Goal: Task Accomplishment & Management: Use online tool/utility

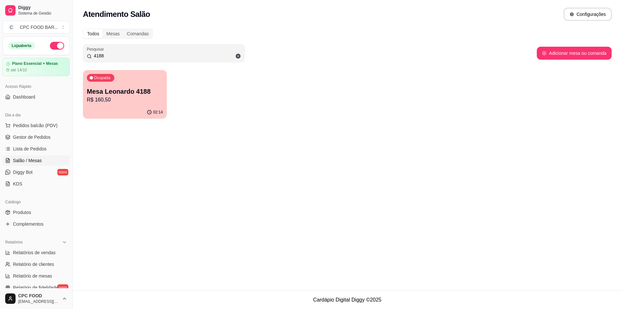
click at [119, 55] on input "4188" at bounding box center [166, 55] width 149 height 6
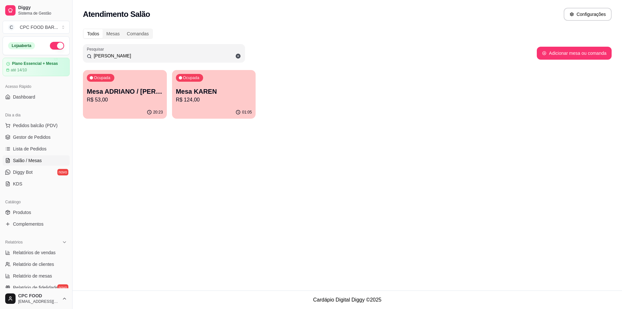
type input "[PERSON_NAME]"
click at [261, 91] on div "Ocupada Mesa ADRIANO / [PERSON_NAME] 3940 R$ 53,00 20:23 Ocupada Mesa KAREN R$ …" at bounding box center [347, 94] width 529 height 49
click at [240, 93] on p "Mesa KAREN" at bounding box center [214, 91] width 74 height 9
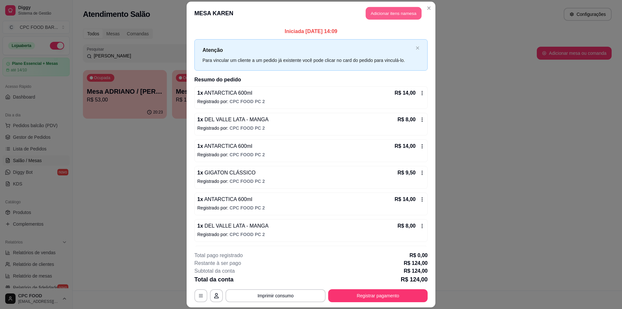
click at [391, 12] on button "Adicionar itens na mesa" at bounding box center [394, 13] width 56 height 13
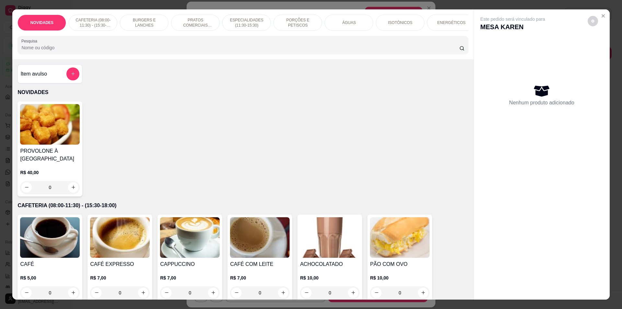
click at [199, 52] on div "Pesquisa" at bounding box center [242, 45] width 451 height 18
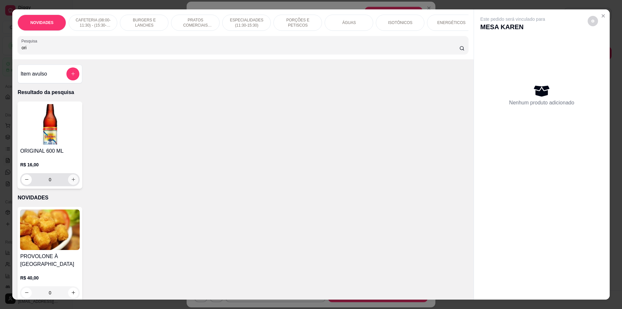
type input "ori"
click at [71, 182] on icon "increase-product-quantity" at bounding box center [73, 179] width 5 height 5
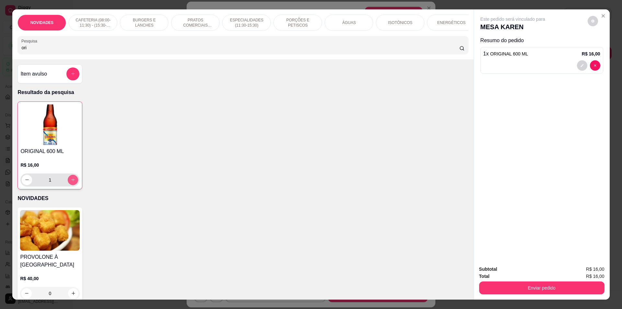
type input "1"
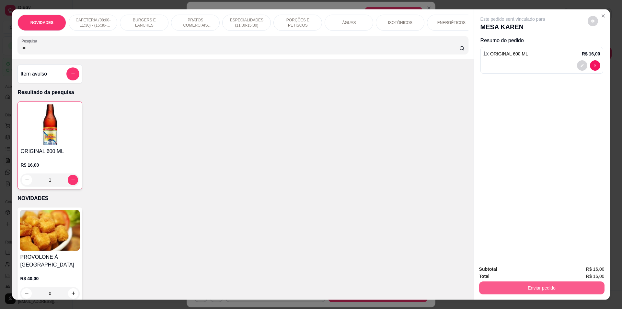
click at [570, 285] on button "Enviar pedido" at bounding box center [541, 287] width 125 height 13
click at [494, 274] on button "Não registrar e enviar pedido" at bounding box center [520, 272] width 67 height 12
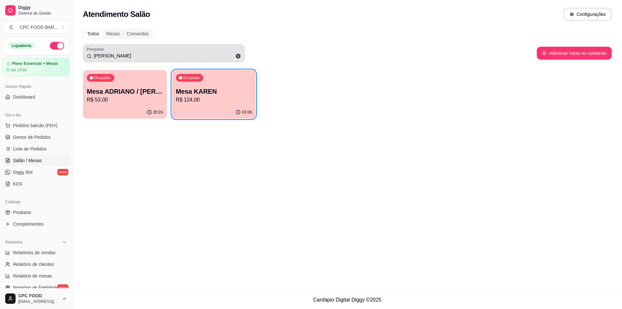
click at [238, 57] on icon at bounding box center [238, 56] width 5 height 5
click at [238, 57] on input "[PERSON_NAME]" at bounding box center [166, 55] width 149 height 6
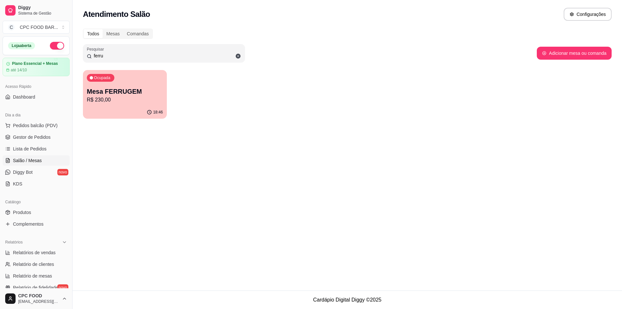
type input "ferru"
click at [121, 104] on div "Ocupada Mesa FERRUGEM R$ 230,00" at bounding box center [125, 88] width 84 height 36
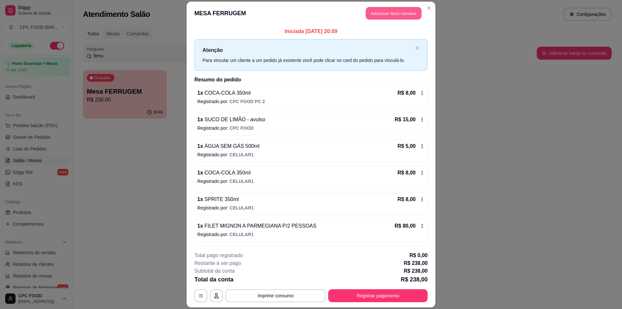
click at [383, 17] on button "Adicionar itens na mesa" at bounding box center [394, 13] width 56 height 13
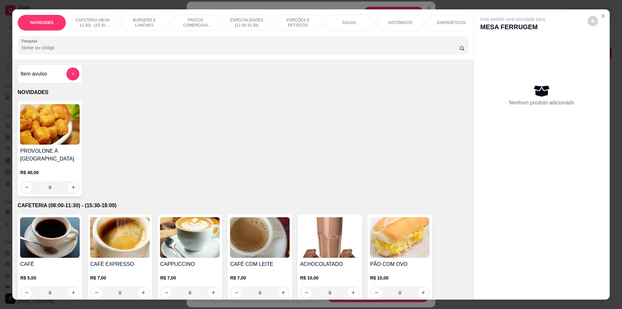
click at [447, 21] on p "ENERGÉTICOS" at bounding box center [451, 22] width 28 height 5
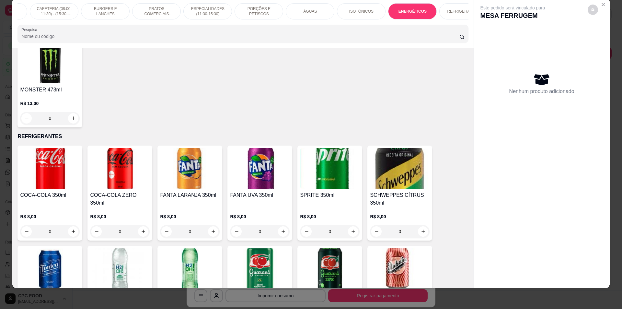
scroll to position [1342, 0]
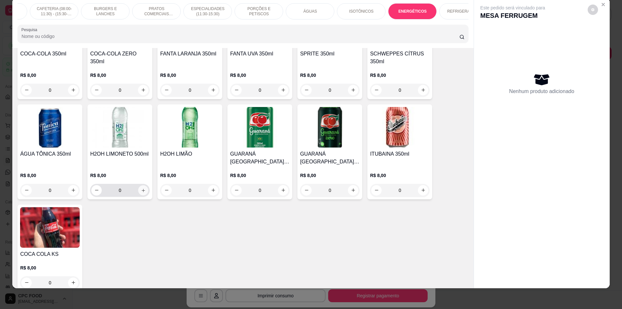
click at [141, 192] on icon "increase-product-quantity" at bounding box center [143, 190] width 5 height 5
type input "1"
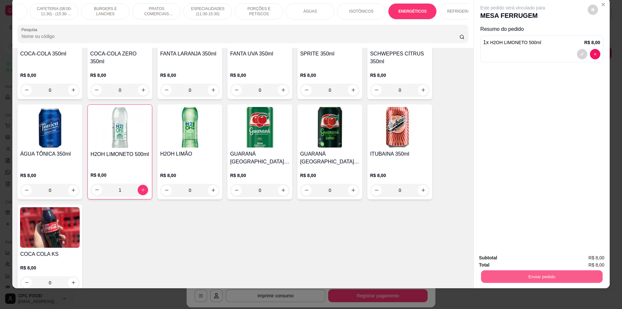
click at [560, 280] on button "Enviar pedido" at bounding box center [542, 276] width 122 height 13
click at [527, 262] on button "Não registrar e enviar pedido" at bounding box center [520, 260] width 67 height 12
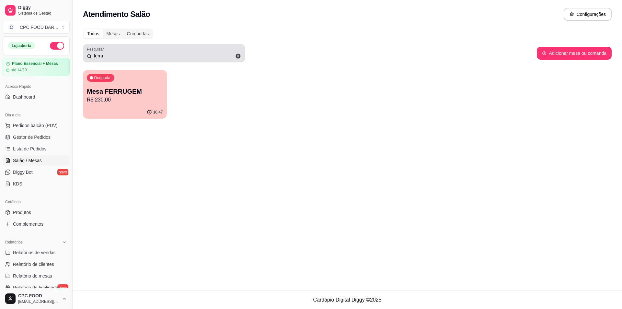
click at [112, 58] on input "ferru" at bounding box center [166, 55] width 149 height 6
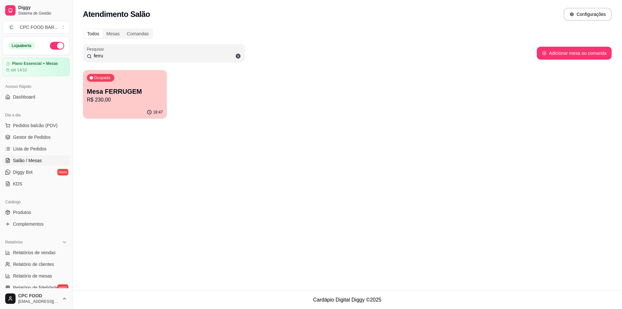
click at [112, 58] on input "ferru" at bounding box center [166, 55] width 149 height 6
click at [25, 215] on span "Produtos" at bounding box center [22, 212] width 18 height 6
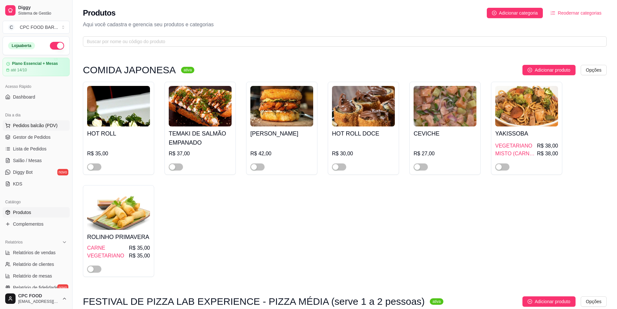
click at [34, 127] on span "Pedidos balcão (PDV)" at bounding box center [35, 125] width 45 height 6
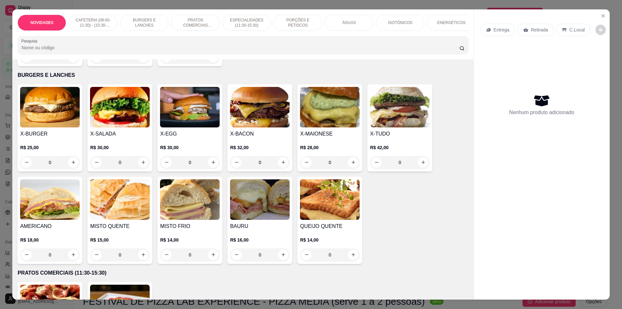
scroll to position [356, 0]
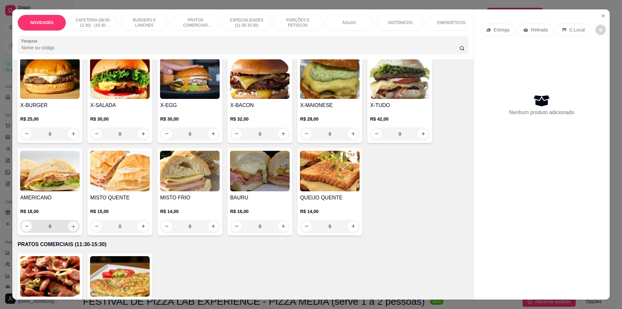
click at [74, 231] on button "increase-product-quantity" at bounding box center [73, 226] width 10 height 10
type input "1"
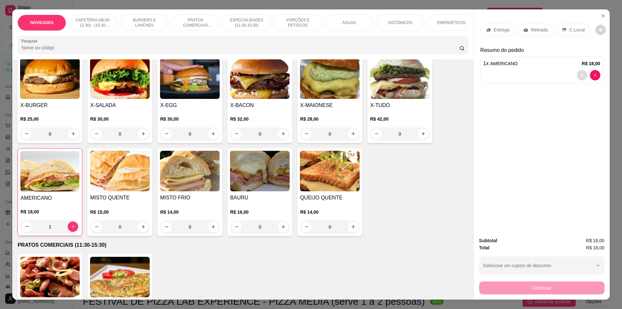
click at [580, 74] on icon "decrease-product-quantity" at bounding box center [582, 75] width 4 height 4
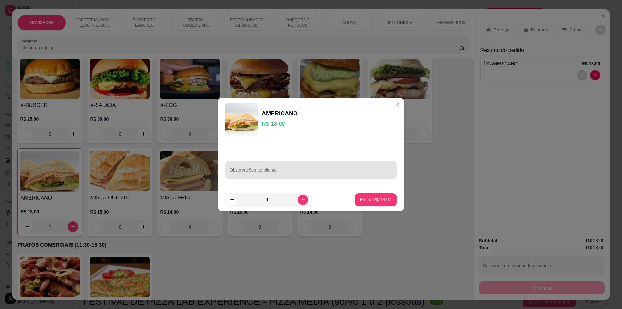
click at [283, 169] on input "Observações do cliente" at bounding box center [310, 172] width 163 height 6
click at [238, 172] on input "só opão ovo ne salda" at bounding box center [310, 172] width 163 height 6
click at [249, 170] on input "pão ovo ne salda" at bounding box center [310, 172] width 163 height 6
click at [257, 174] on input "pão ovo e salda" at bounding box center [310, 172] width 163 height 6
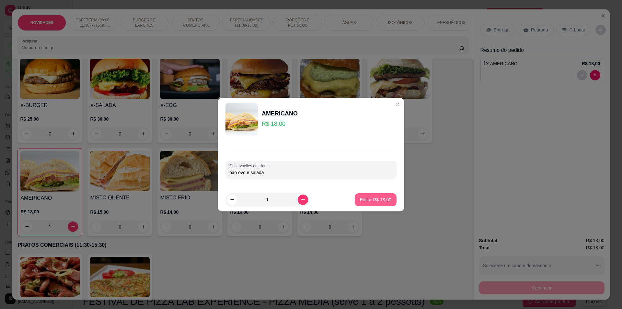
type input "pão ovo e salada"
click at [387, 201] on button "Editar R$ 18,00" at bounding box center [375, 199] width 41 height 13
type input "0"
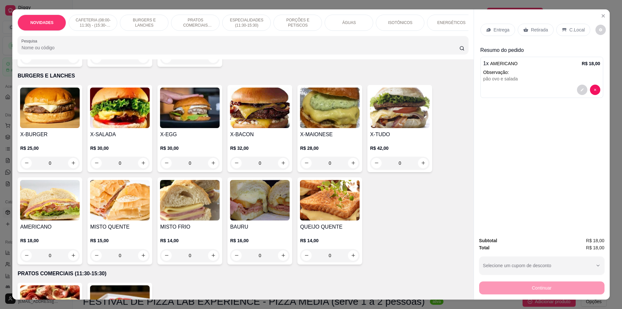
scroll to position [292, 0]
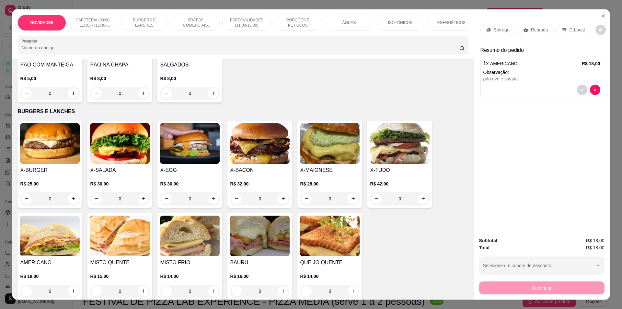
click at [401, 24] on p "ISOTÔNICOS" at bounding box center [400, 22] width 24 height 5
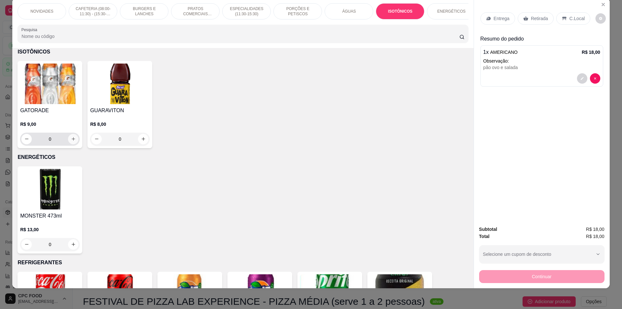
click at [71, 140] on button "increase-product-quantity" at bounding box center [73, 139] width 10 height 10
type input "2"
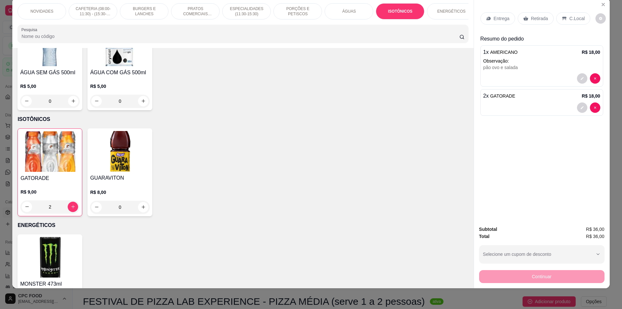
scroll to position [945, 0]
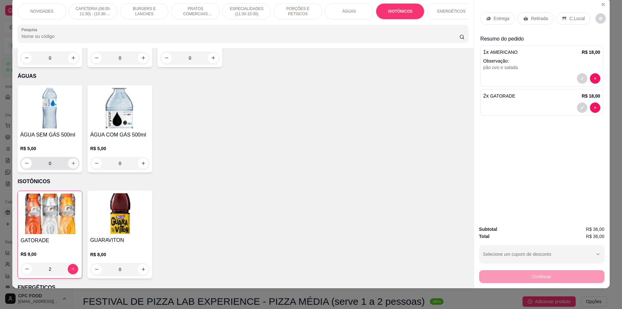
click at [73, 166] on icon "increase-product-quantity" at bounding box center [73, 163] width 5 height 5
type input "1"
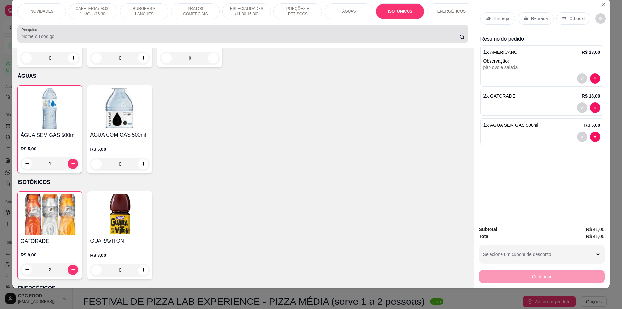
click at [127, 33] on div at bounding box center [242, 33] width 443 height 13
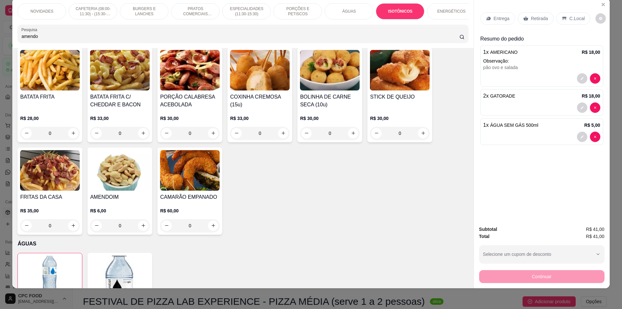
scroll to position [888, 0]
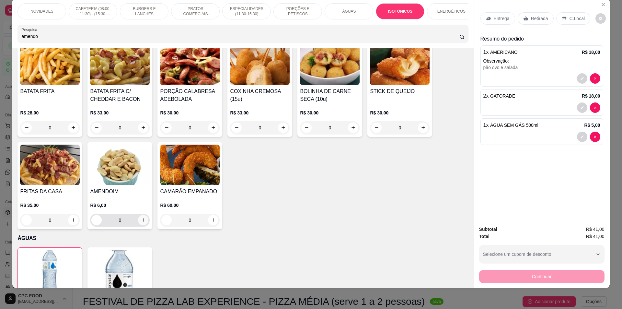
type input "amendo"
click at [141, 222] on icon "increase-product-quantity" at bounding box center [143, 219] width 5 height 5
type input "1"
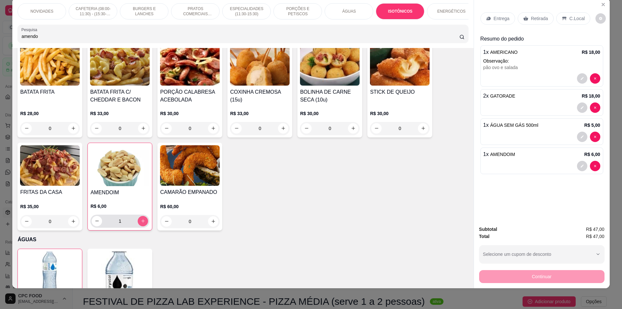
scroll to position [889, 0]
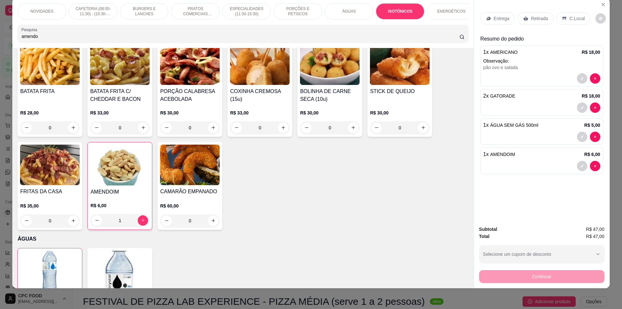
click at [533, 279] on div "Continuar" at bounding box center [541, 275] width 125 height 15
click at [524, 15] on div "Retirada" at bounding box center [536, 18] width 36 height 12
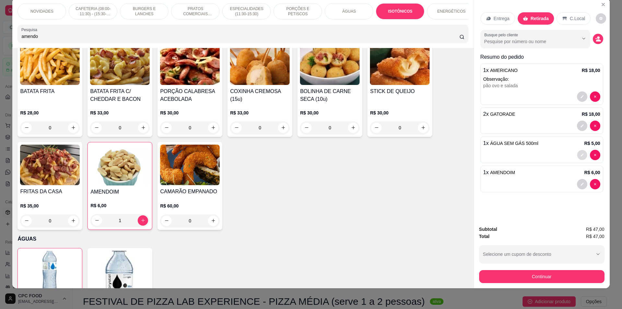
click at [580, 153] on icon "decrease-product-quantity" at bounding box center [582, 155] width 4 height 4
type input "0"
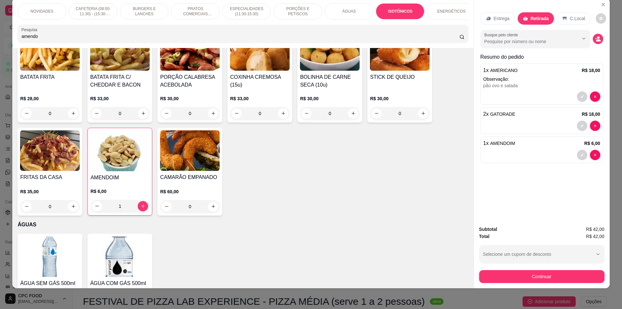
scroll to position [986, 0]
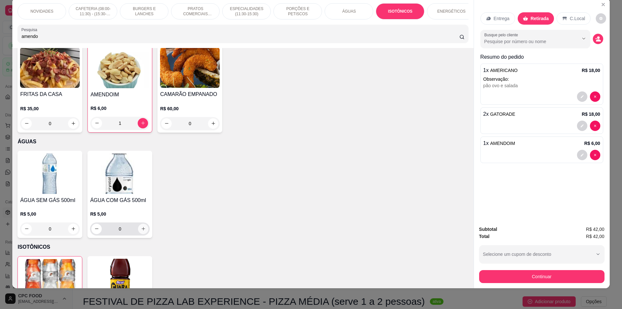
click at [141, 231] on icon "increase-product-quantity" at bounding box center [143, 228] width 5 height 5
type input "1"
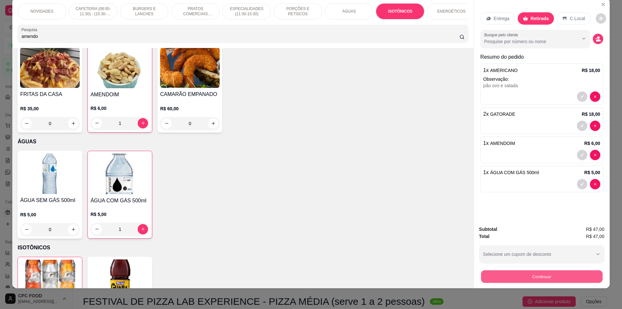
click at [536, 274] on button "Continuar" at bounding box center [542, 276] width 122 height 13
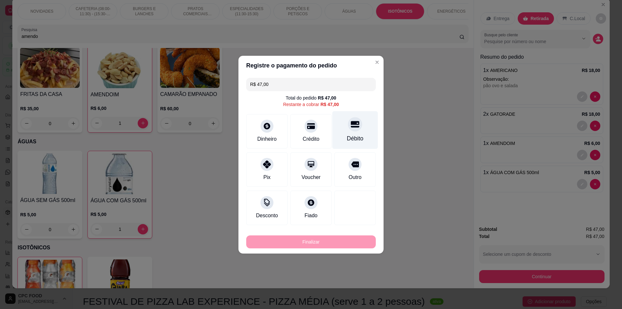
click at [350, 136] on div "Débito" at bounding box center [355, 138] width 17 height 8
type input "R$ 0,00"
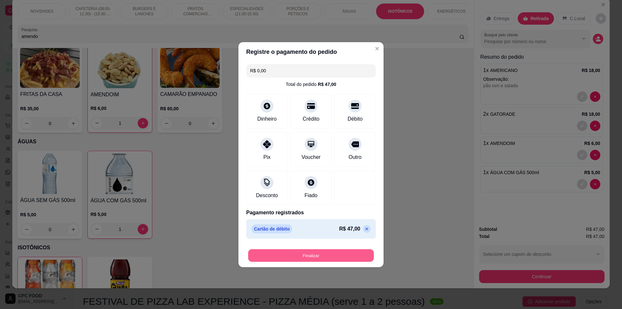
click at [321, 257] on button "Finalizar" at bounding box center [311, 255] width 126 height 13
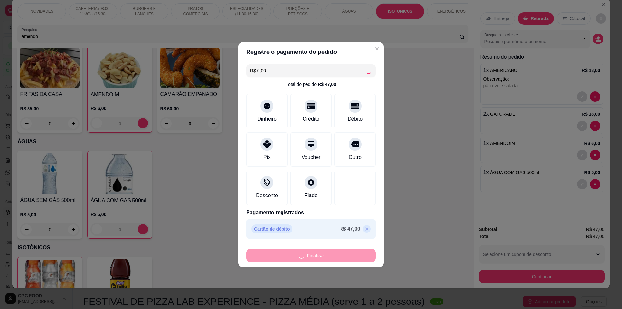
type input "0"
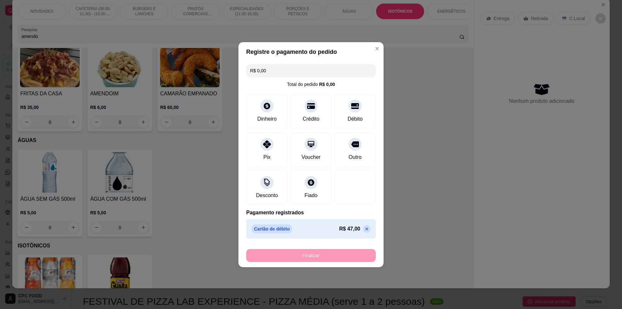
type input "-R$ 47,00"
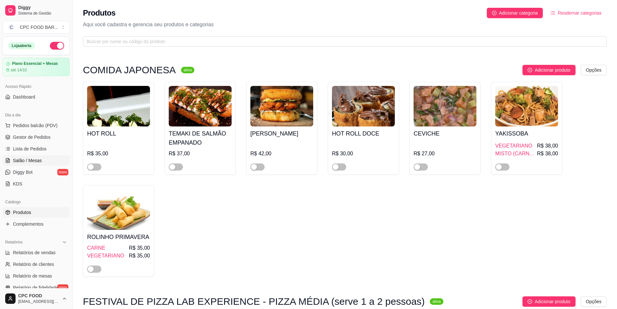
click at [26, 164] on link "Salão / Mesas" at bounding box center [36, 160] width 67 height 10
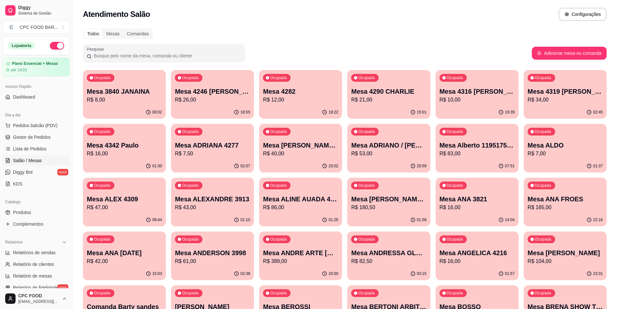
click at [129, 55] on input "Pesquisar" at bounding box center [166, 55] width 149 height 6
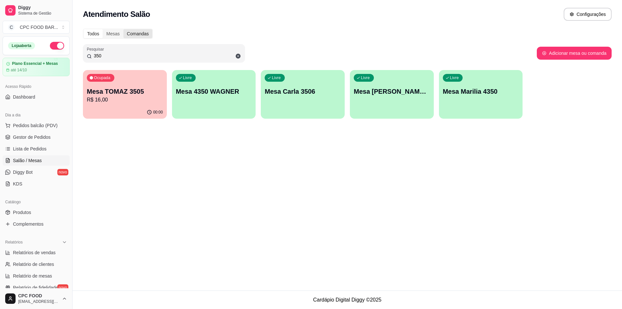
drag, startPoint x: 118, startPoint y: 10, endPoint x: 124, endPoint y: 30, distance: 20.8
click at [123, 28] on div "Atendimento Salão Configurações Todos Mesas Comandas Pesquisar 350 Adicionar me…" at bounding box center [348, 145] width 550 height 290
click at [162, 56] on input "350" at bounding box center [166, 55] width 149 height 6
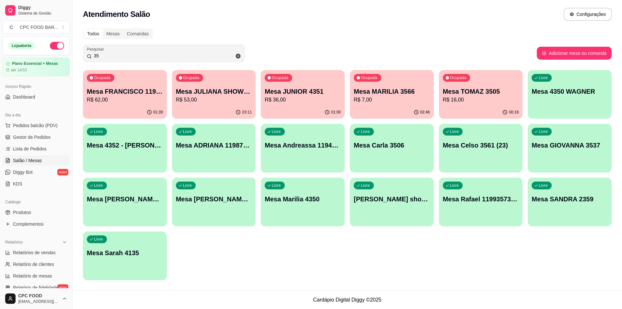
type input "3"
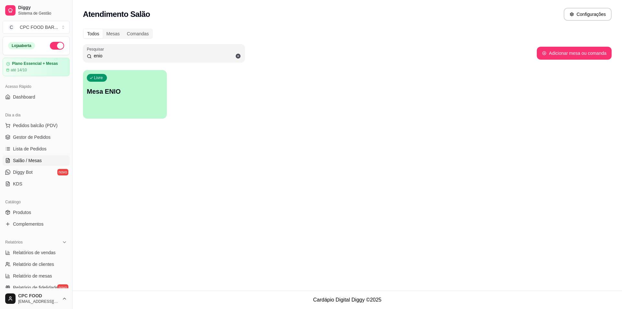
type input "enio"
click at [124, 25] on div "Todos Mesas Comandas Pesquisar enio Adicionar mesa ou comanda Livre Mesa ENIO" at bounding box center [348, 76] width 550 height 102
click at [111, 114] on div "button" at bounding box center [124, 113] width 81 height 7
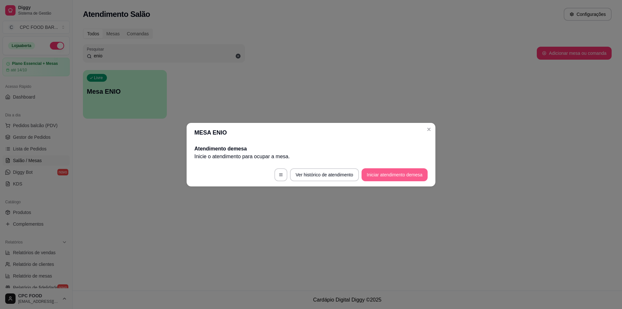
click at [386, 170] on button "Iniciar atendimento de mesa" at bounding box center [395, 174] width 66 height 13
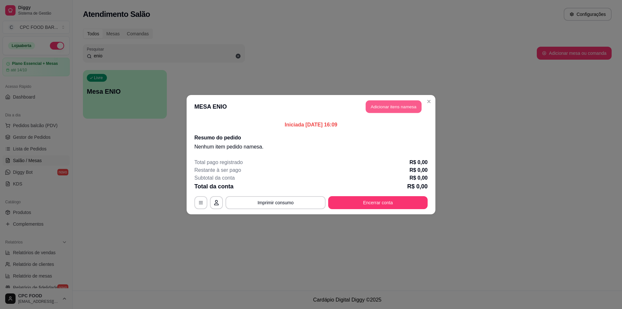
click at [385, 100] on button "Adicionar itens na mesa" at bounding box center [394, 106] width 56 height 13
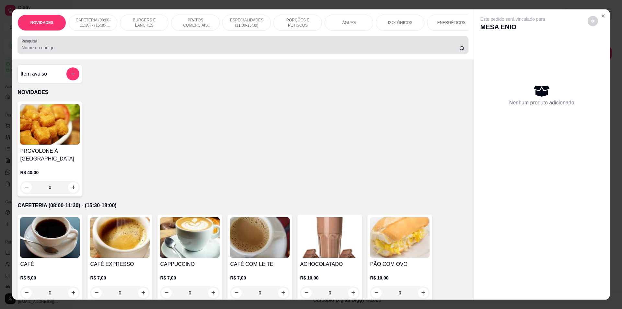
click at [238, 46] on div at bounding box center [242, 45] width 443 height 13
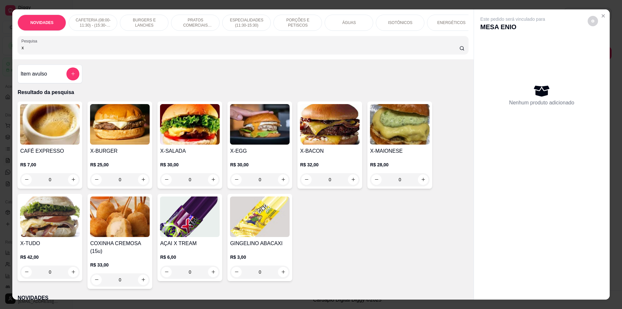
type input "x"
click at [351, 182] on div "0" at bounding box center [330, 179] width 60 height 13
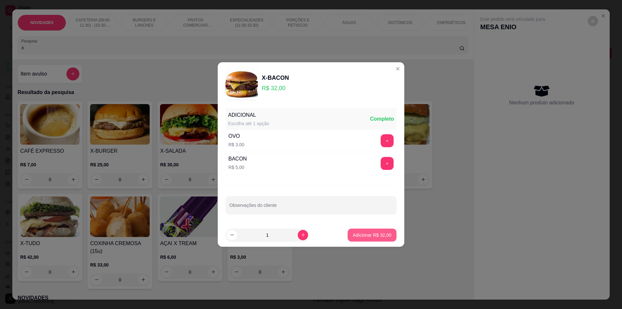
click at [376, 237] on p "Adicionar R$ 32,00" at bounding box center [372, 235] width 39 height 6
type input "1"
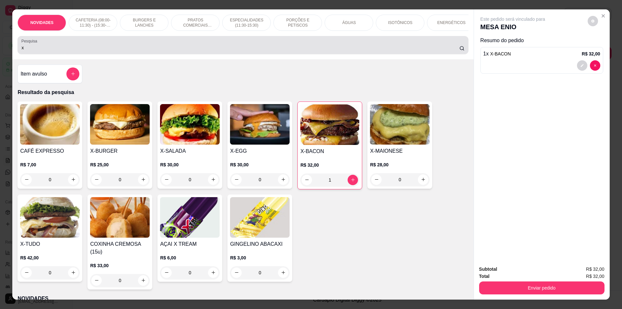
click at [112, 50] on input "x" at bounding box center [240, 47] width 438 height 6
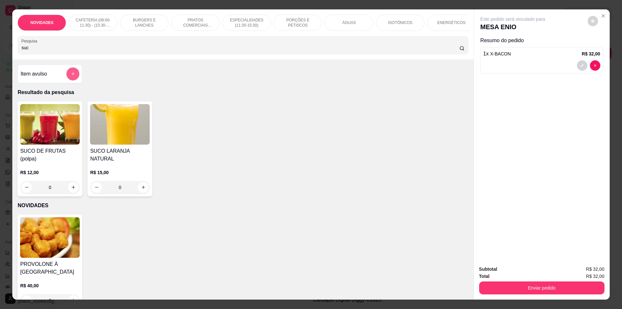
type input "suc"
click at [71, 75] on icon "add-separate-item" at bounding box center [73, 74] width 4 height 4
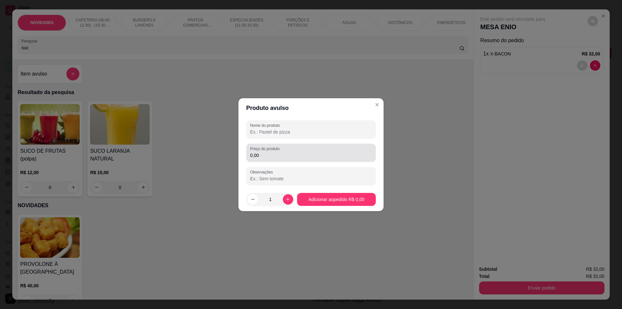
click at [266, 156] on input "0,00" at bounding box center [311, 155] width 122 height 6
type input "15,00"
click at [288, 138] on div "Nome do produto" at bounding box center [311, 129] width 130 height 18
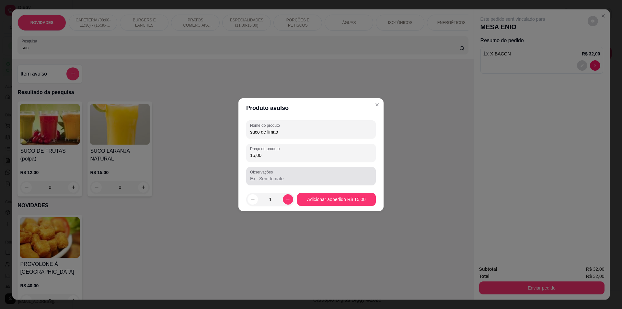
type input "suco de limao"
click at [353, 169] on div "Observações" at bounding box center [311, 176] width 130 height 18
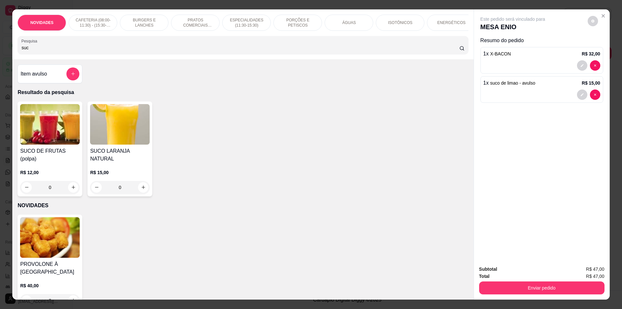
click at [580, 290] on button "Enviar pedido" at bounding box center [541, 287] width 125 height 13
click at [516, 267] on button "Não registrar e enviar pedido" at bounding box center [520, 272] width 67 height 12
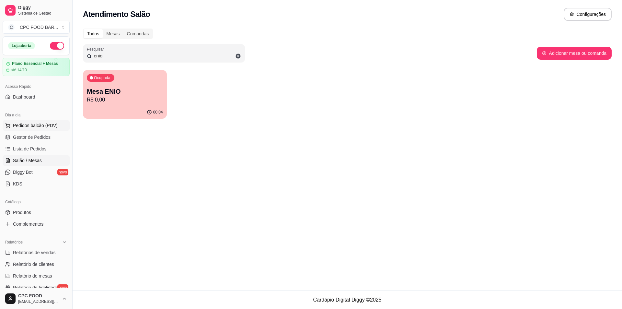
click at [12, 126] on button "Pedidos balcão (PDV)" at bounding box center [36, 125] width 67 height 10
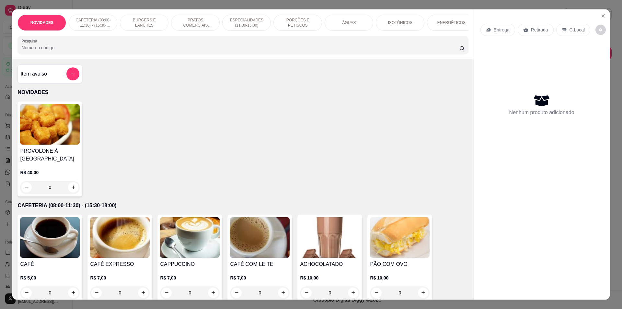
click at [61, 59] on div "NOVIDADES CAFETERIA (08:00-11:30) - (15:30-18:00) BURGERS E LANCHES PRATOS COME…" at bounding box center [242, 34] width 461 height 50
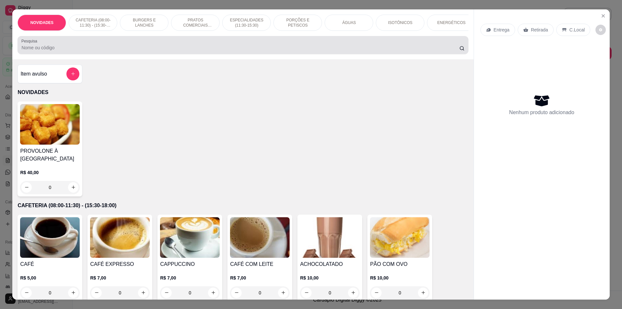
click at [63, 51] on input "Pesquisa" at bounding box center [240, 47] width 438 height 6
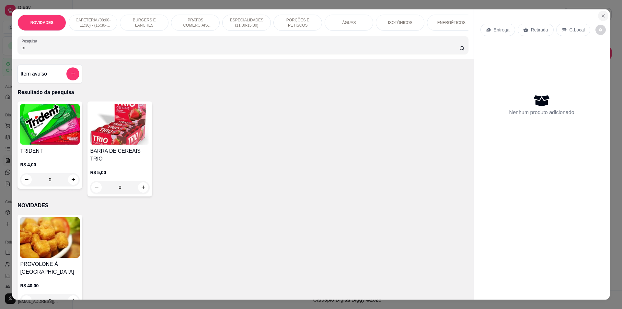
type input "tri"
click at [601, 17] on icon "Close" at bounding box center [603, 15] width 5 height 5
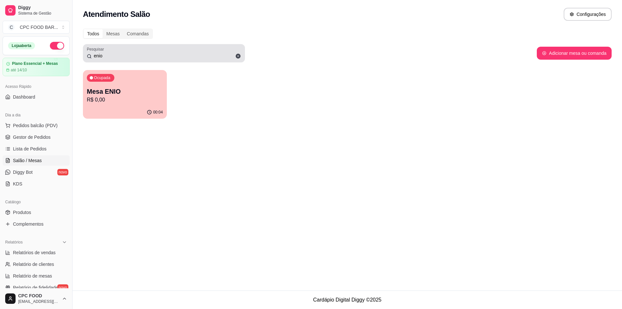
click at [238, 56] on icon at bounding box center [238, 56] width 5 height 5
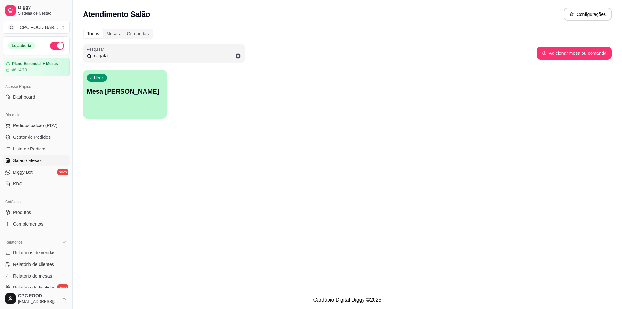
type input "nagata"
click at [123, 94] on p "Mesa [PERSON_NAME]" at bounding box center [125, 91] width 74 height 9
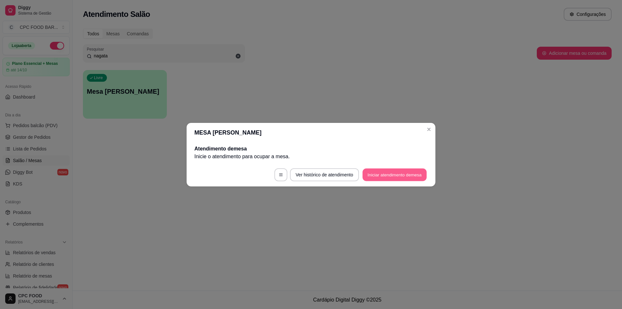
click at [398, 177] on button "Iniciar atendimento de mesa" at bounding box center [395, 174] width 64 height 13
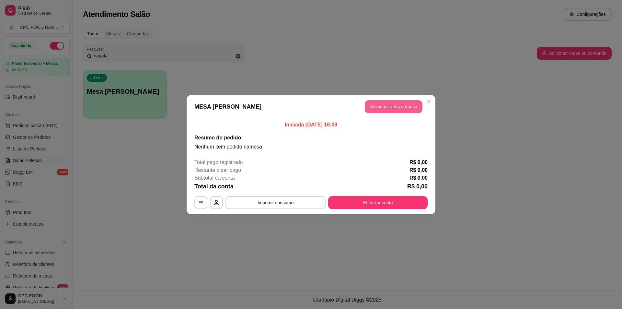
click at [383, 102] on button "Adicionar itens na mesa" at bounding box center [394, 106] width 58 height 13
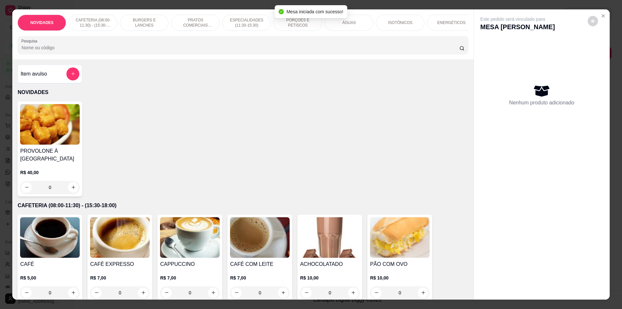
click at [133, 50] on input "Pesquisa" at bounding box center [240, 47] width 438 height 6
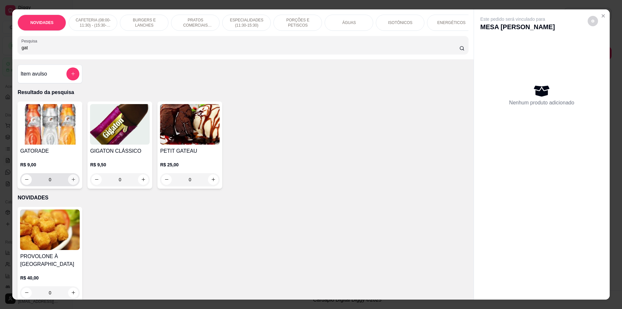
type input "gat"
click at [71, 182] on icon "increase-product-quantity" at bounding box center [73, 179] width 5 height 5
click at [72, 181] on icon "increase-product-quantity" at bounding box center [74, 180] width 4 height 4
type input "2"
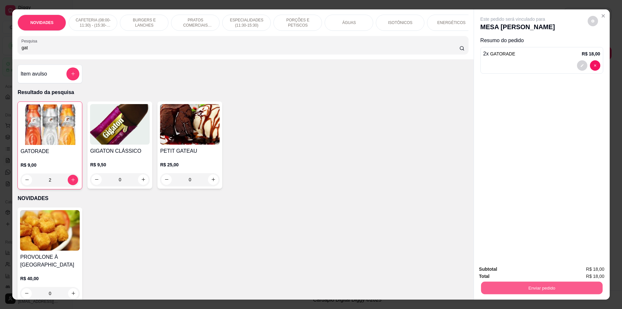
click at [537, 287] on button "Enviar pedido" at bounding box center [542, 288] width 122 height 13
click at [532, 272] on button "Não registrar e enviar pedido" at bounding box center [520, 272] width 67 height 12
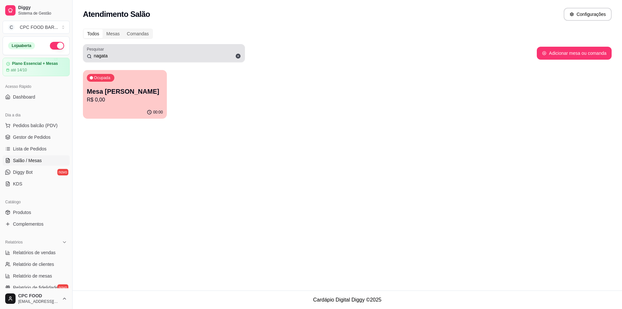
click at [130, 61] on div "Pesquisar nagata" at bounding box center [164, 53] width 162 height 18
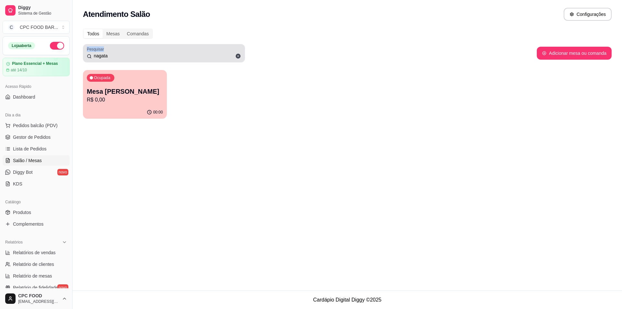
click at [130, 61] on div "Pesquisar nagata" at bounding box center [164, 53] width 162 height 18
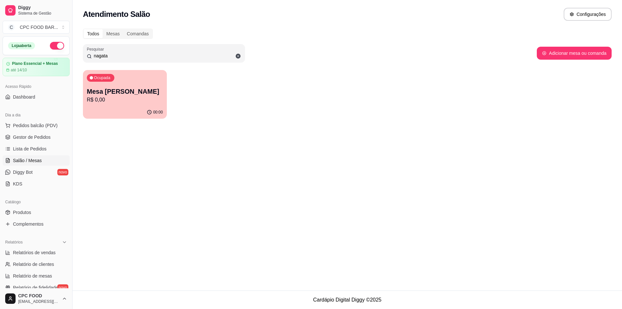
click at [133, 57] on input "nagata" at bounding box center [166, 55] width 149 height 6
click at [132, 56] on input "nagata" at bounding box center [166, 55] width 149 height 6
click at [130, 56] on input "nagata" at bounding box center [166, 55] width 149 height 6
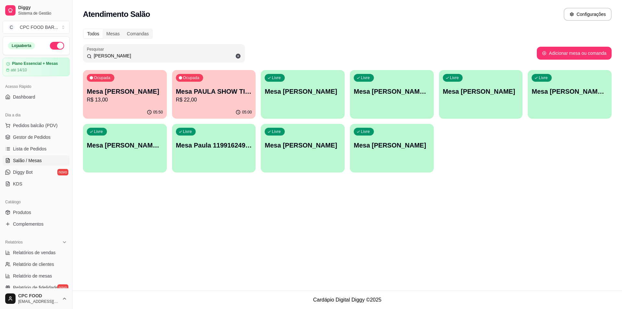
type input "[PERSON_NAME]"
click at [215, 110] on div "05:00" at bounding box center [214, 112] width 84 height 13
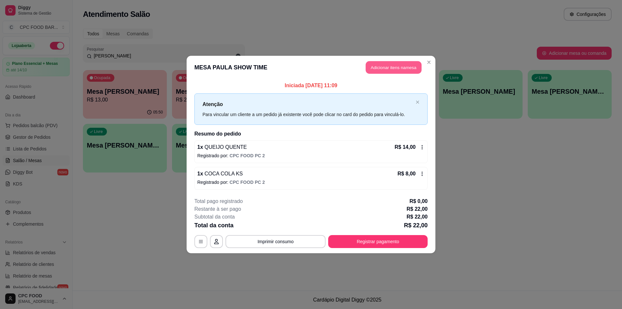
click at [394, 71] on button "Adicionar itens na mesa" at bounding box center [394, 67] width 56 height 13
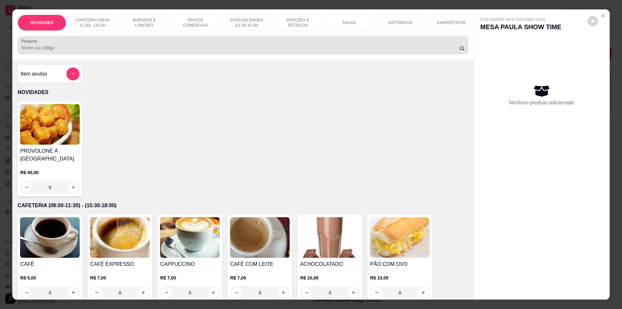
click at [44, 51] on input "Pesquisa" at bounding box center [240, 47] width 438 height 6
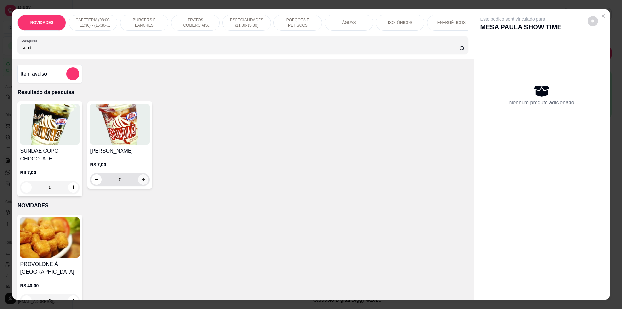
type input "sund"
click at [141, 182] on icon "increase-product-quantity" at bounding box center [143, 179] width 5 height 5
type input "1"
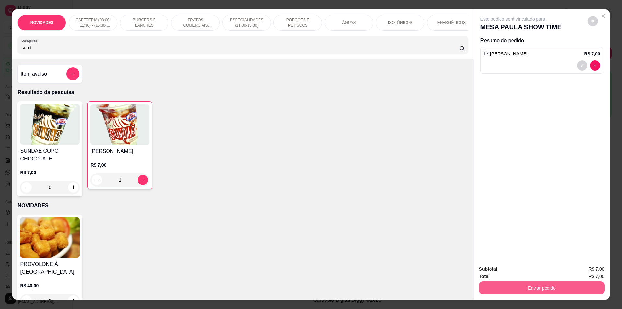
click at [532, 287] on button "Enviar pedido" at bounding box center [541, 287] width 125 height 13
click at [518, 271] on button "Não registrar e enviar pedido" at bounding box center [520, 272] width 67 height 12
